Goal: Entertainment & Leisure: Consume media (video, audio)

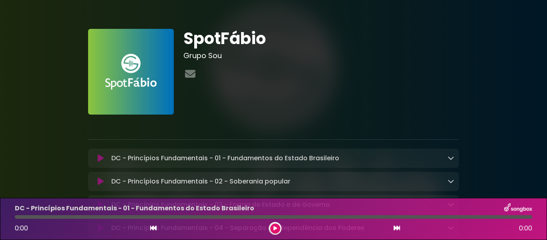
click at [273, 227] on button at bounding box center [275, 228] width 10 height 10
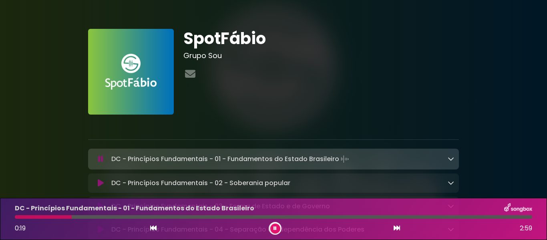
click at [276, 225] on button at bounding box center [275, 228] width 10 height 10
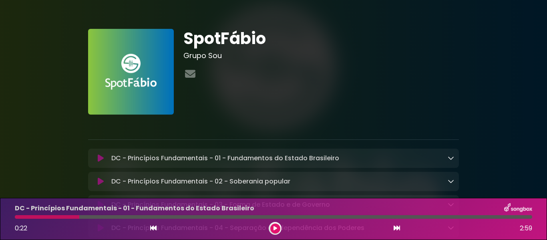
click at [153, 228] on icon at bounding box center [153, 228] width 6 height 6
click at [100, 156] on icon at bounding box center [101, 158] width 6 height 8
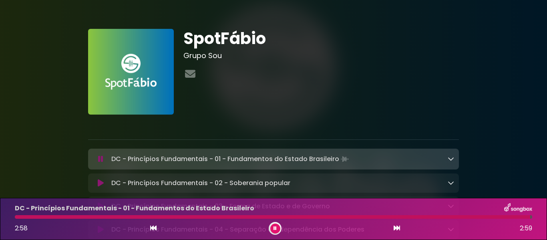
click at [277, 228] on button at bounding box center [275, 228] width 10 height 10
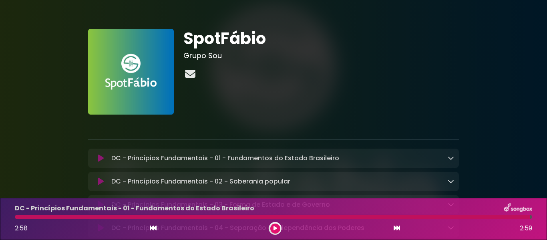
click at [193, 75] on icon at bounding box center [190, 73] width 14 height 10
click at [405, 67] on div at bounding box center [321, 74] width 276 height 16
